Goal: Task Accomplishment & Management: Manage account settings

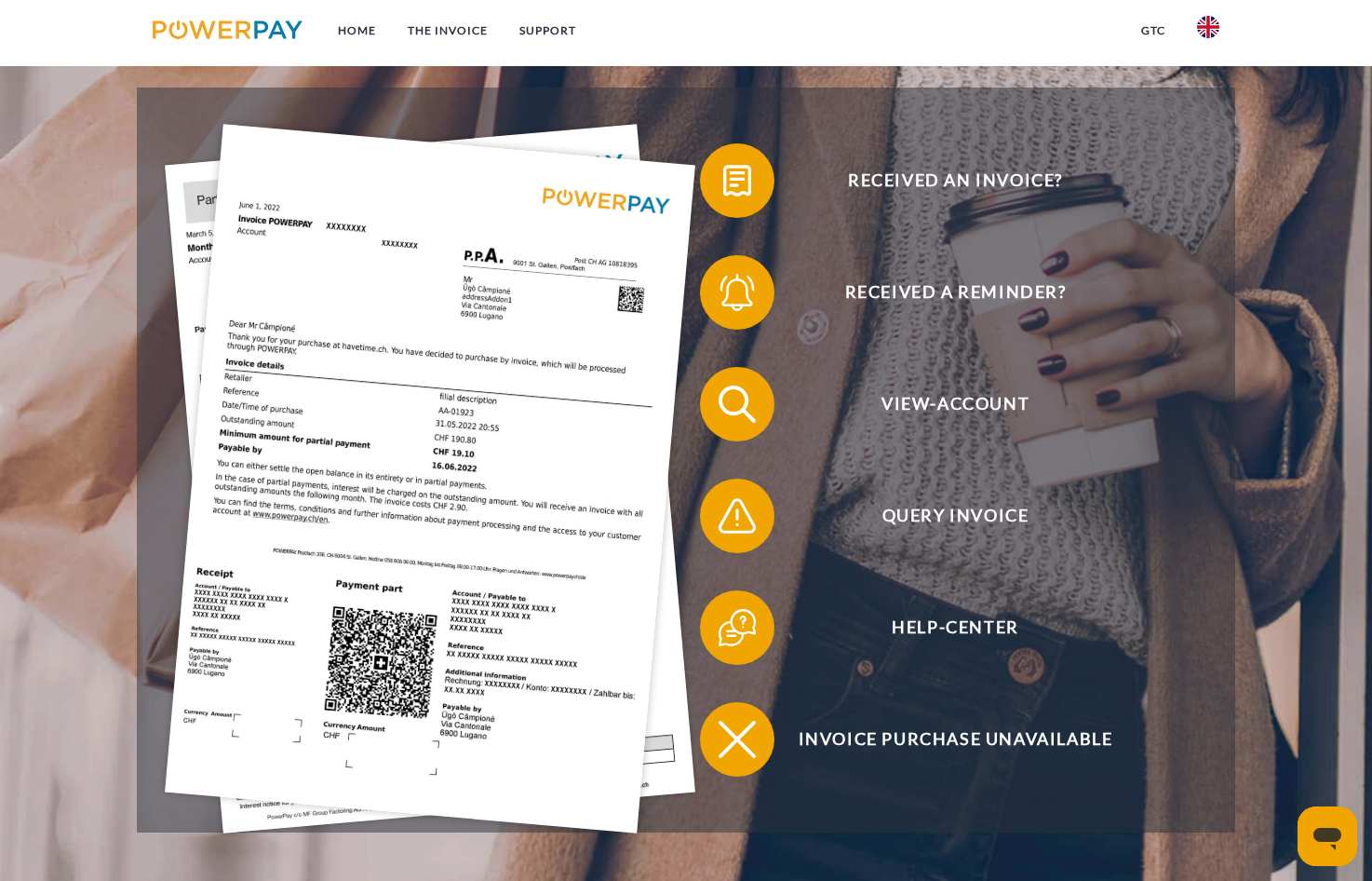
scroll to position [373, 0]
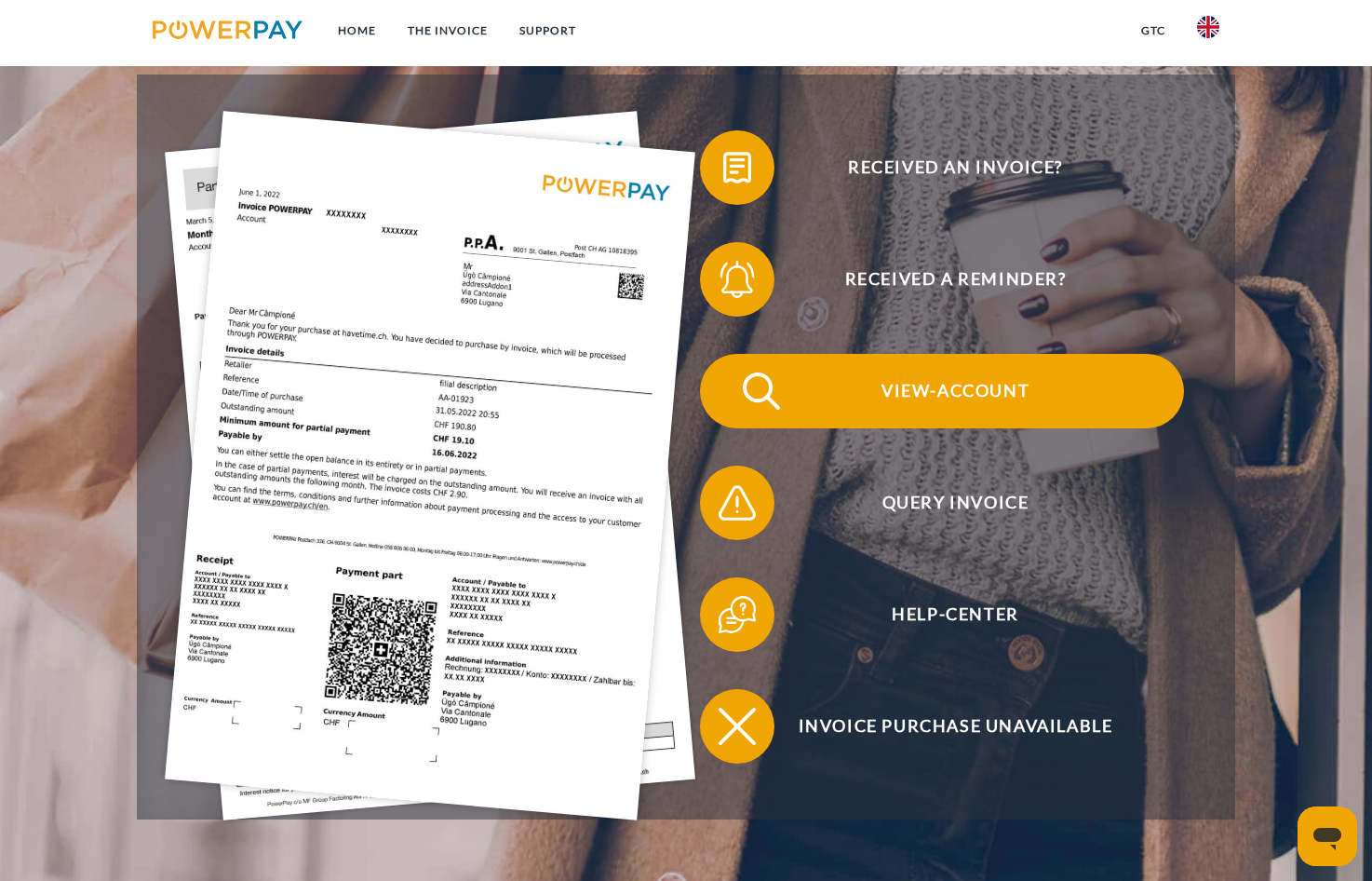
click at [785, 395] on img at bounding box center [762, 391] width 47 height 47
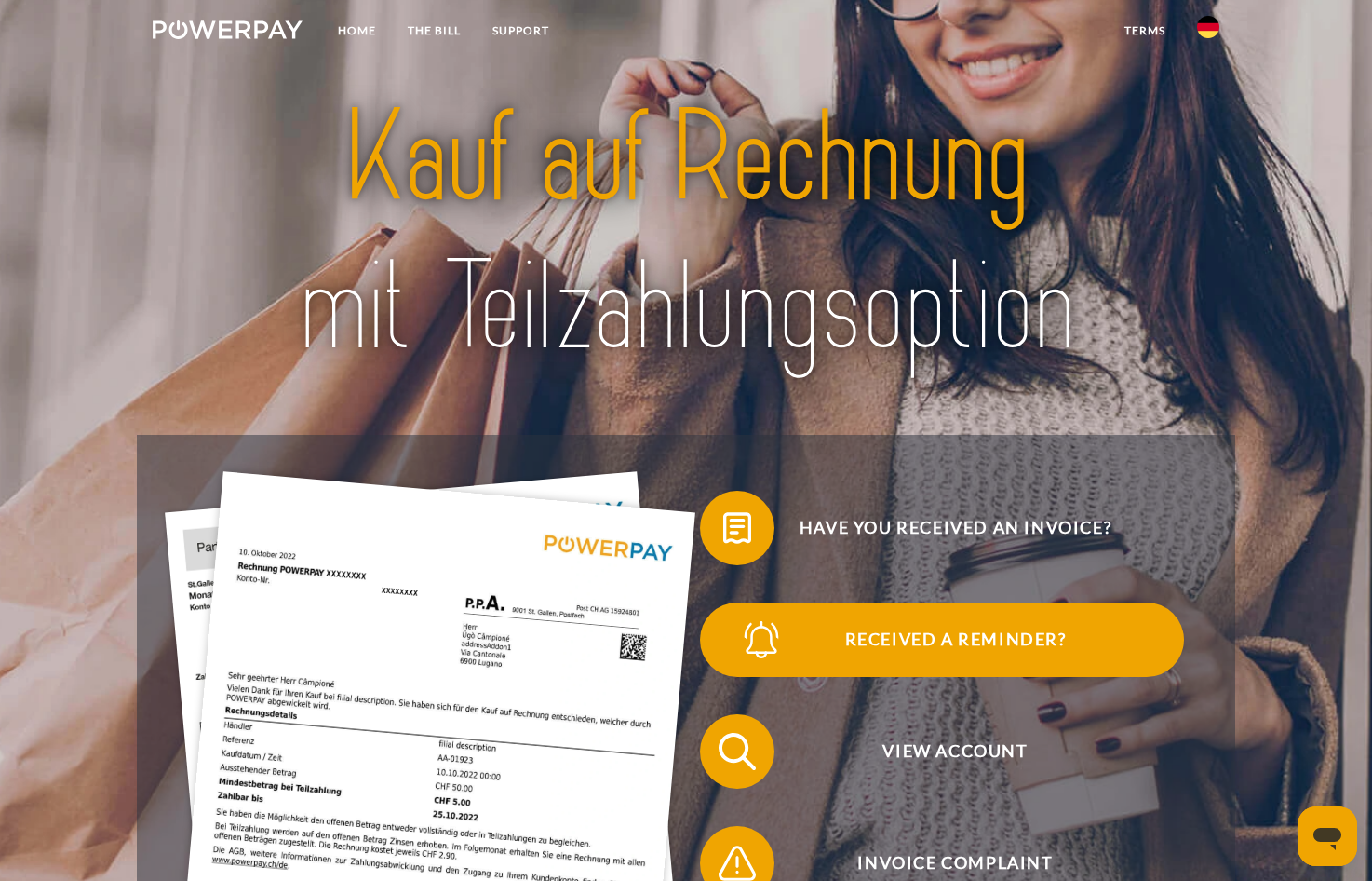
scroll to position [93, 0]
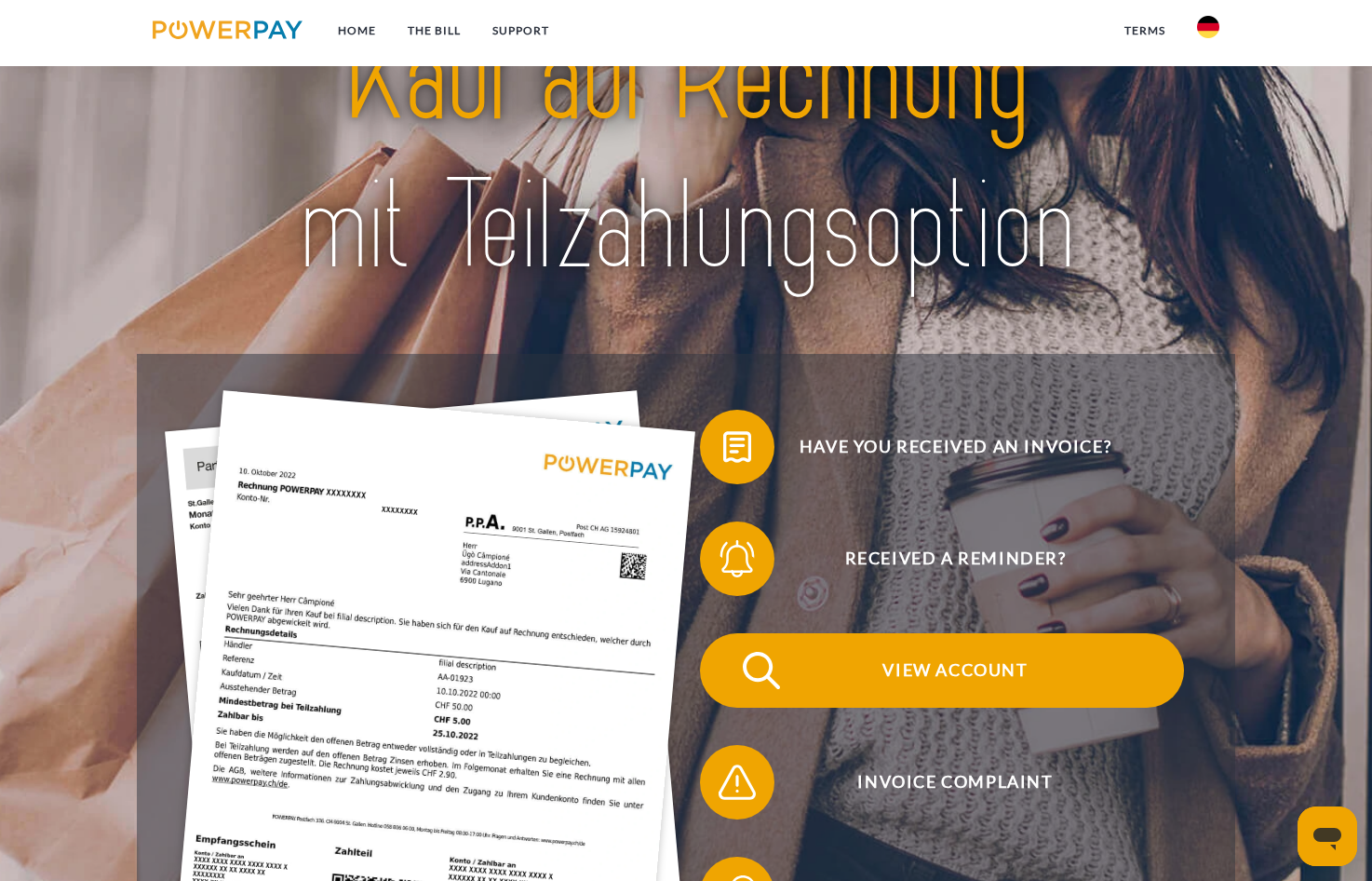
click at [980, 679] on span "View Account" at bounding box center [955, 670] width 457 height 74
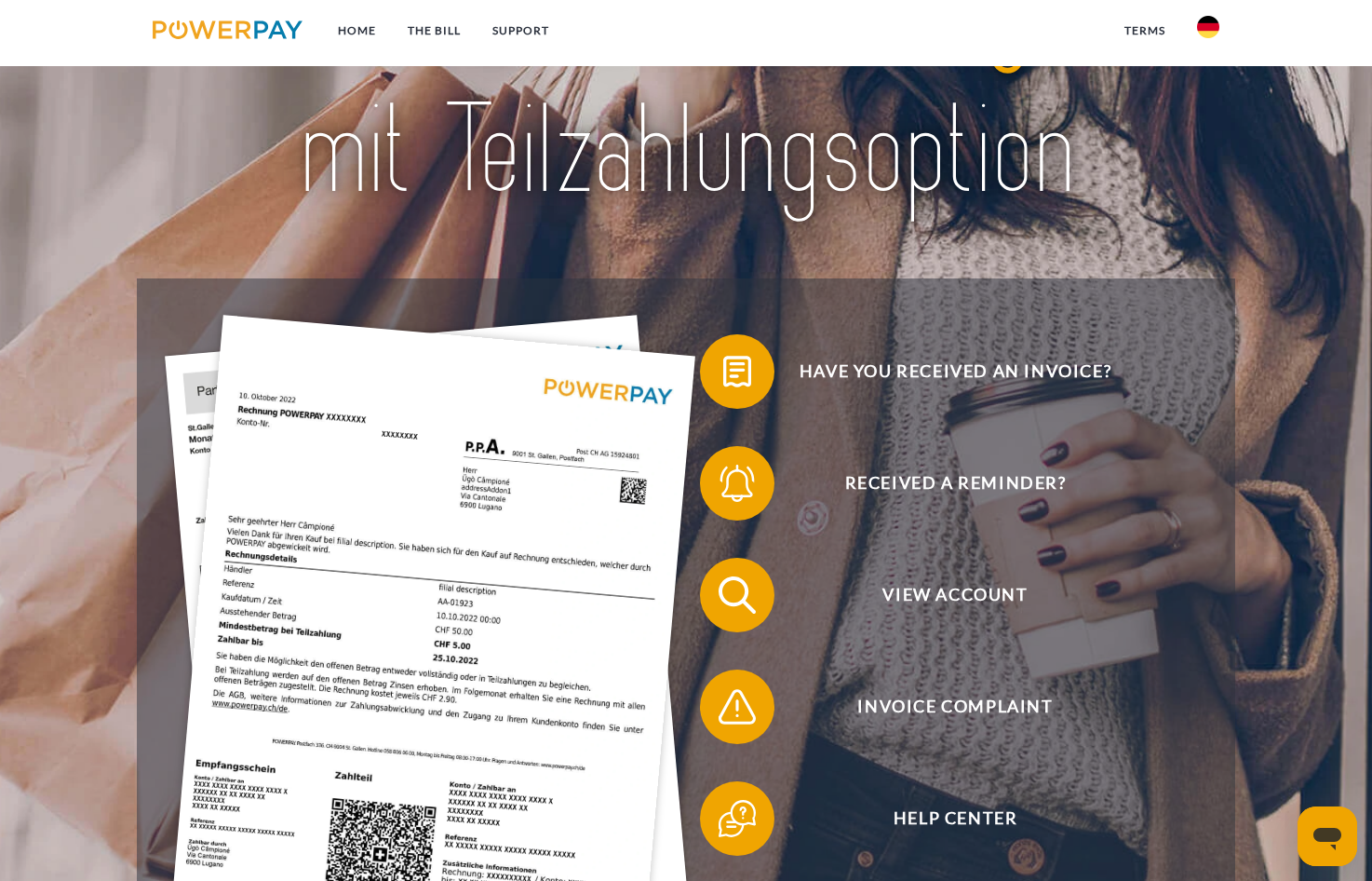
scroll to position [280, 0]
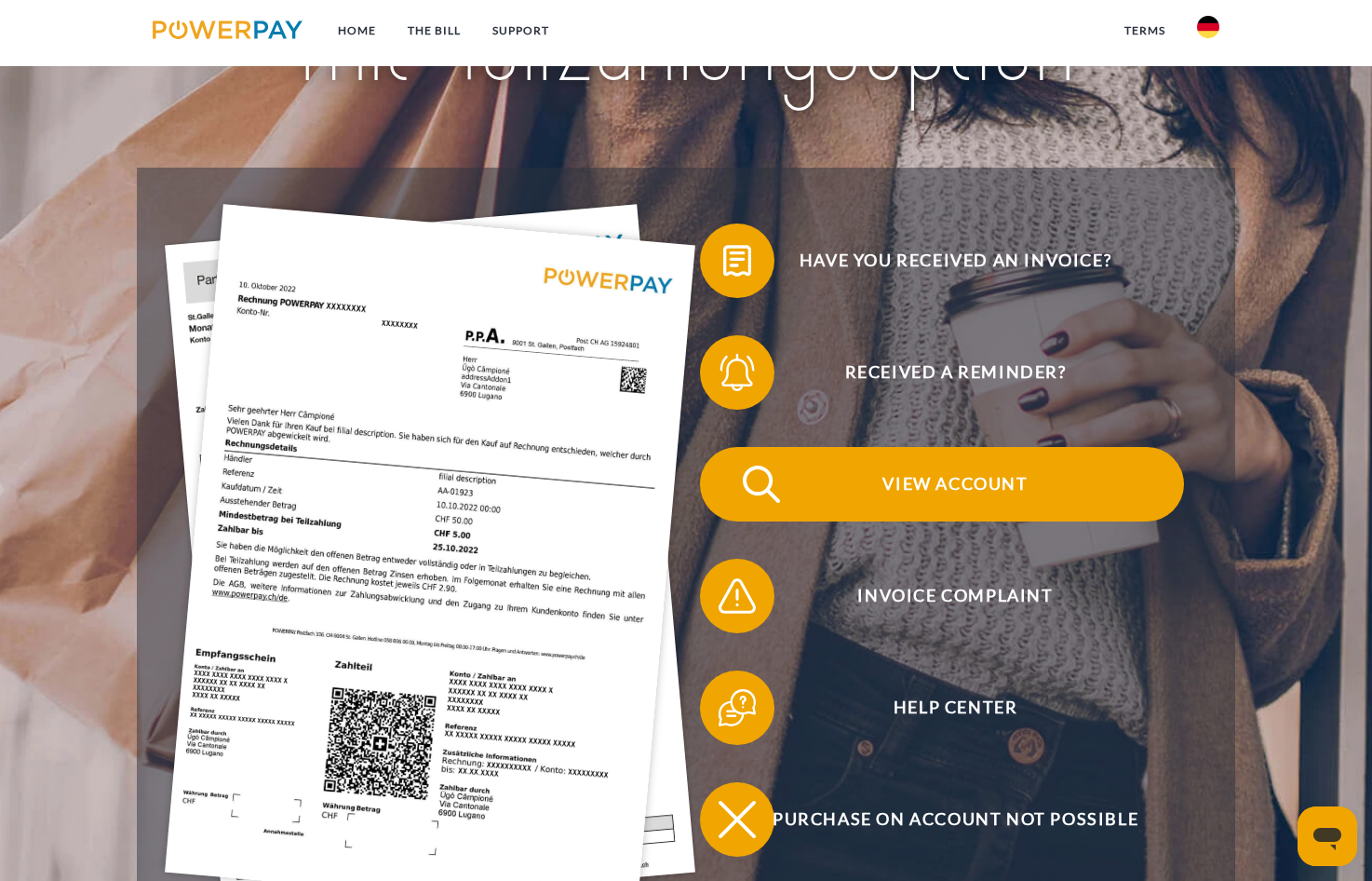
click at [978, 483] on span "View Account" at bounding box center [955, 484] width 457 height 74
